Goal: Ask a question

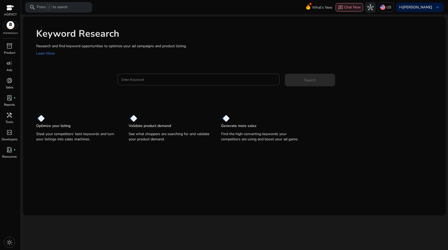
click at [360, 5] on span "Chat Now" at bounding box center [352, 7] width 16 height 5
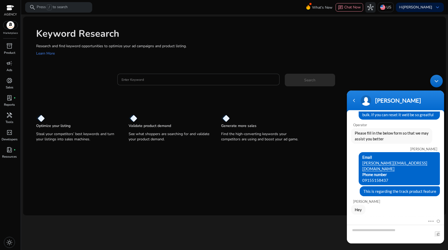
scroll to position [4, 0]
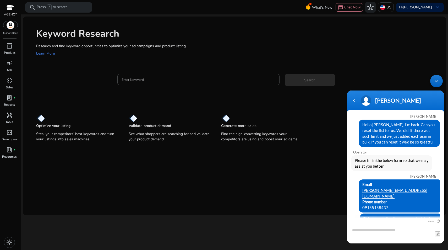
click at [355, 96] on div "[PERSON_NAME]" at bounding box center [395, 100] width 91 height 13
click at [356, 101] on div "Navigation go back" at bounding box center [354, 100] width 8 height 8
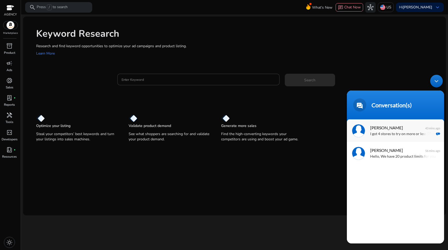
click at [385, 134] on p "I got 4 stores to try on more or less 50 active asins we have" at bounding box center [403, 134] width 66 height 6
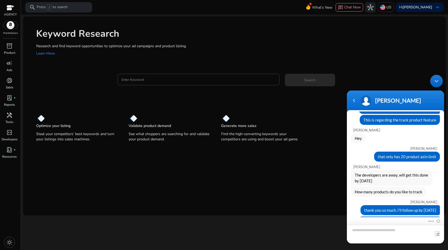
scroll to position [119, 0]
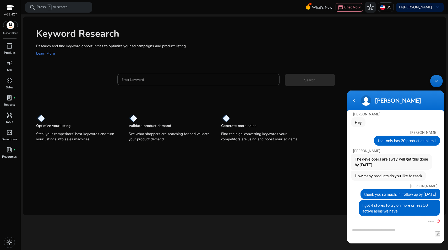
click at [438, 221] on span at bounding box center [437, 220] width 6 height 5
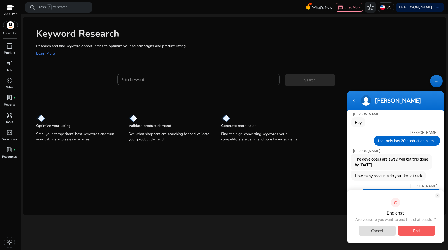
click at [415, 230] on span "End" at bounding box center [416, 230] width 37 height 10
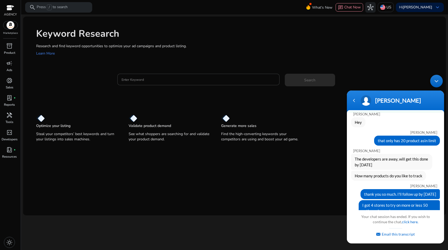
scroll to position [178, 0]
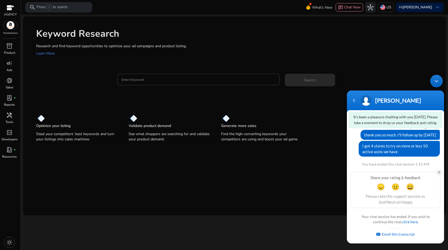
click at [437, 170] on em at bounding box center [439, 172] width 6 height 6
